Goal: Task Accomplishment & Management: Complete application form

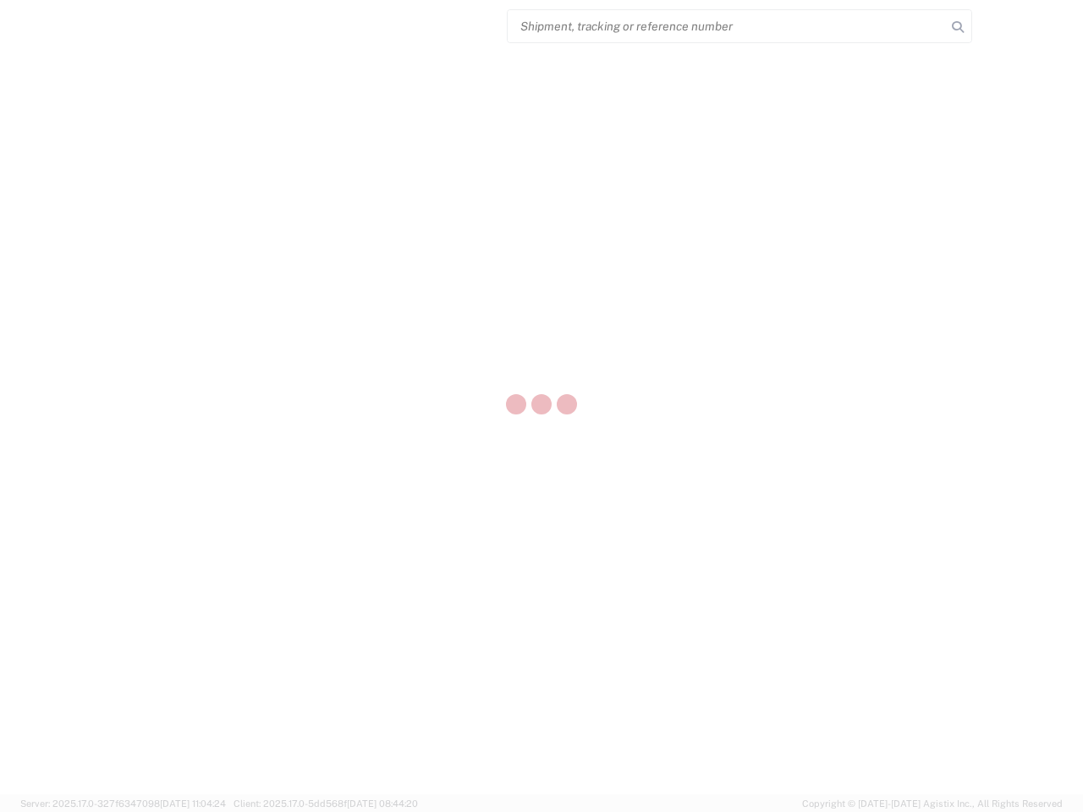
select select "US"
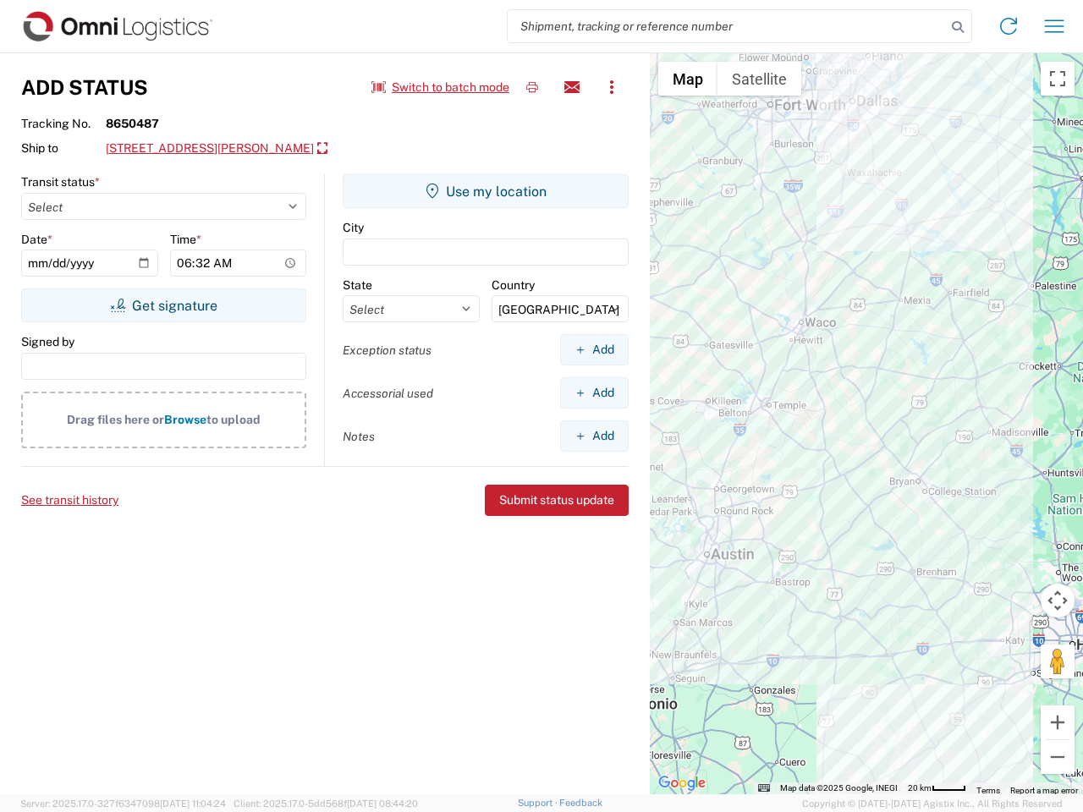
click at [727, 26] on input "search" at bounding box center [726, 26] width 438 height 32
click at [957, 27] on icon at bounding box center [958, 27] width 24 height 24
click at [1008, 26] on icon at bounding box center [1008, 26] width 27 height 27
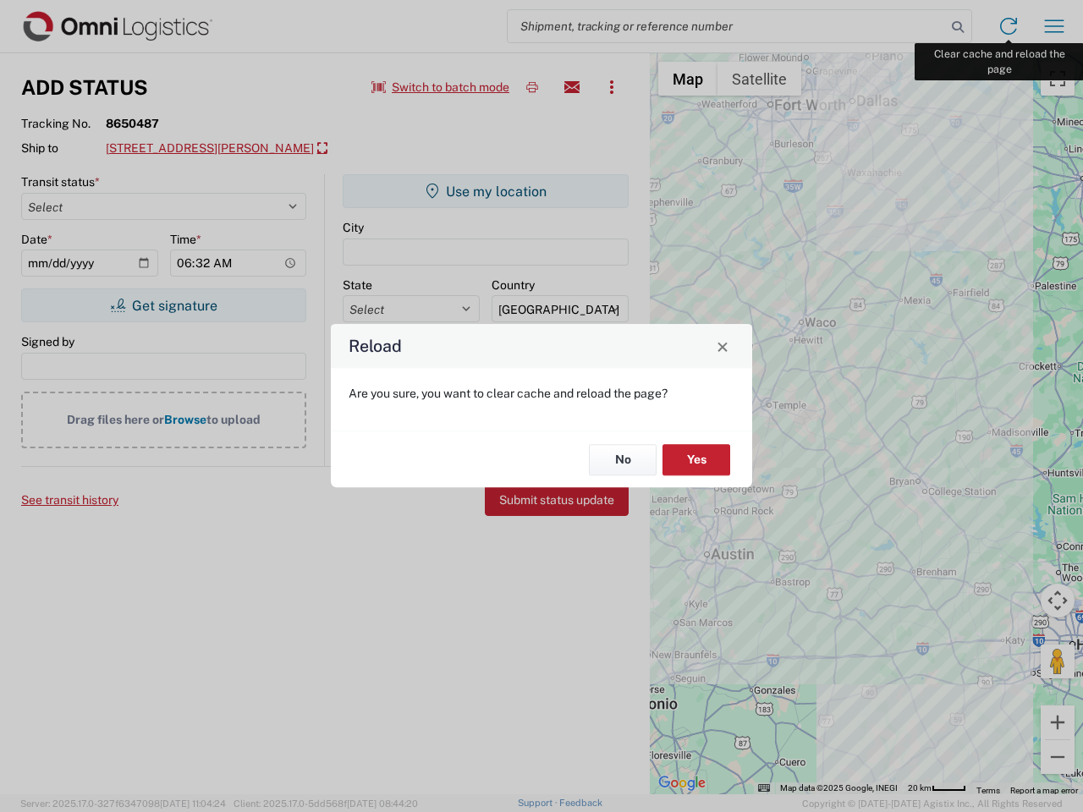
click at [1054, 26] on div "Reload Are you sure, you want to clear cache and reload the page? No Yes" at bounding box center [541, 406] width 1083 height 812
click at [441, 87] on div "Reload Are you sure, you want to clear cache and reload the page? No Yes" at bounding box center [541, 406] width 1083 height 812
click at [532, 87] on div "Reload Are you sure, you want to clear cache and reload the page? No Yes" at bounding box center [541, 406] width 1083 height 812
click at [572, 87] on div "Reload Are you sure, you want to clear cache and reload the page? No Yes" at bounding box center [541, 406] width 1083 height 812
click at [611, 87] on div "Reload Are you sure, you want to clear cache and reload the page? No Yes" at bounding box center [541, 406] width 1083 height 812
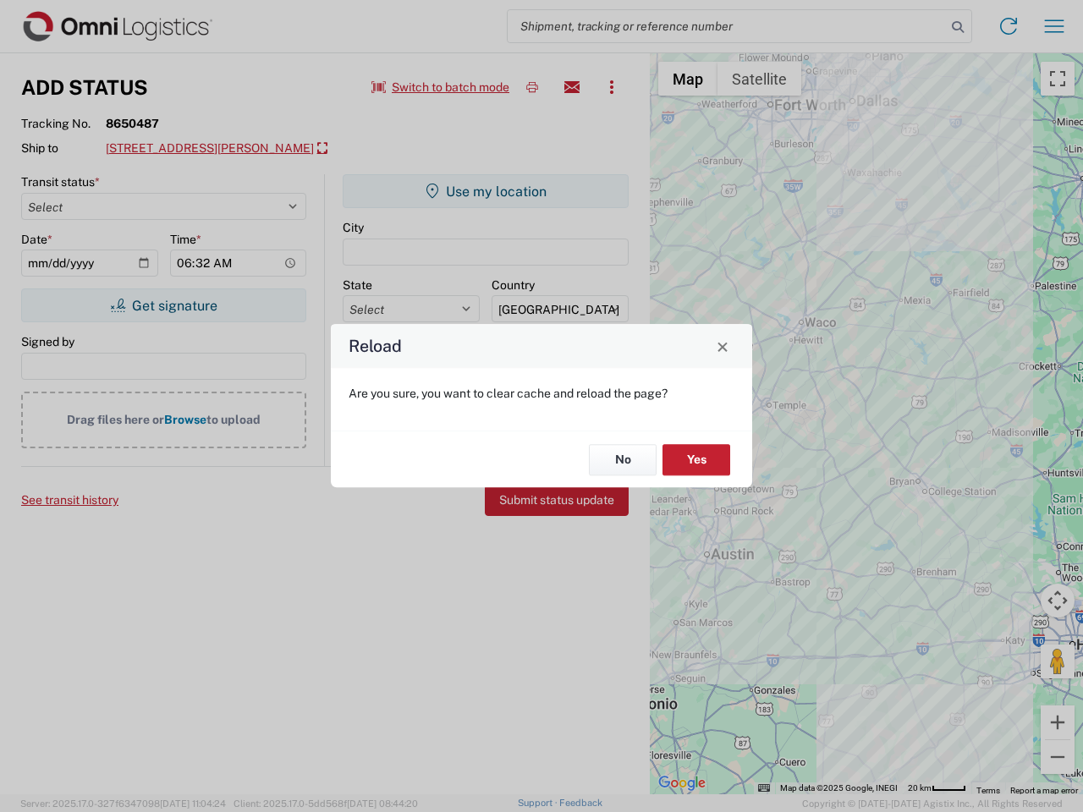
click at [234, 149] on div "Reload Are you sure, you want to clear cache and reload the page? No Yes" at bounding box center [541, 406] width 1083 height 812
click at [163, 305] on div "Reload Are you sure, you want to clear cache and reload the page? No Yes" at bounding box center [541, 406] width 1083 height 812
